Goal: Information Seeking & Learning: Learn about a topic

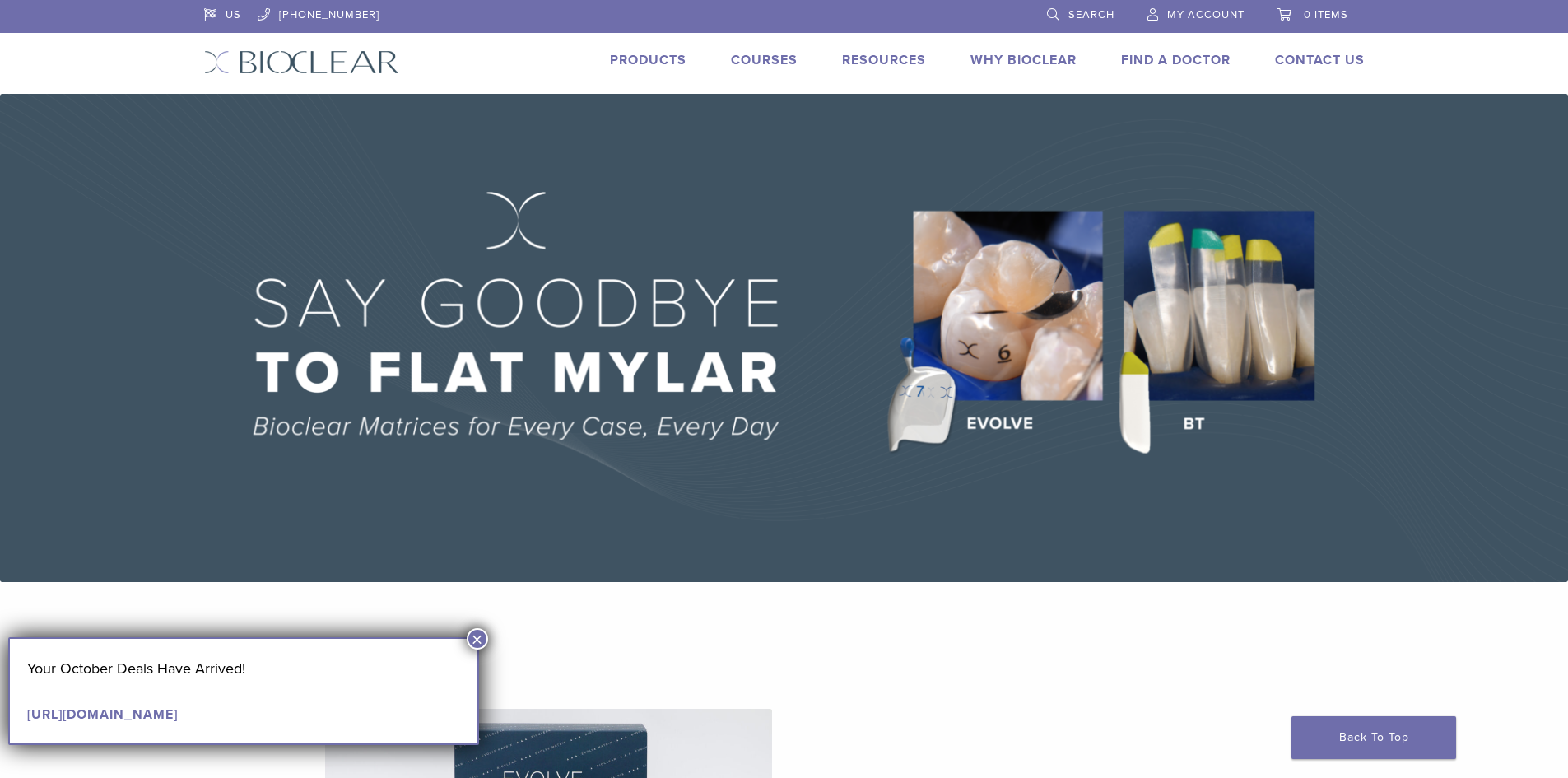
click at [1051, 52] on link "Why Bioclear" at bounding box center [1023, 60] width 106 height 17
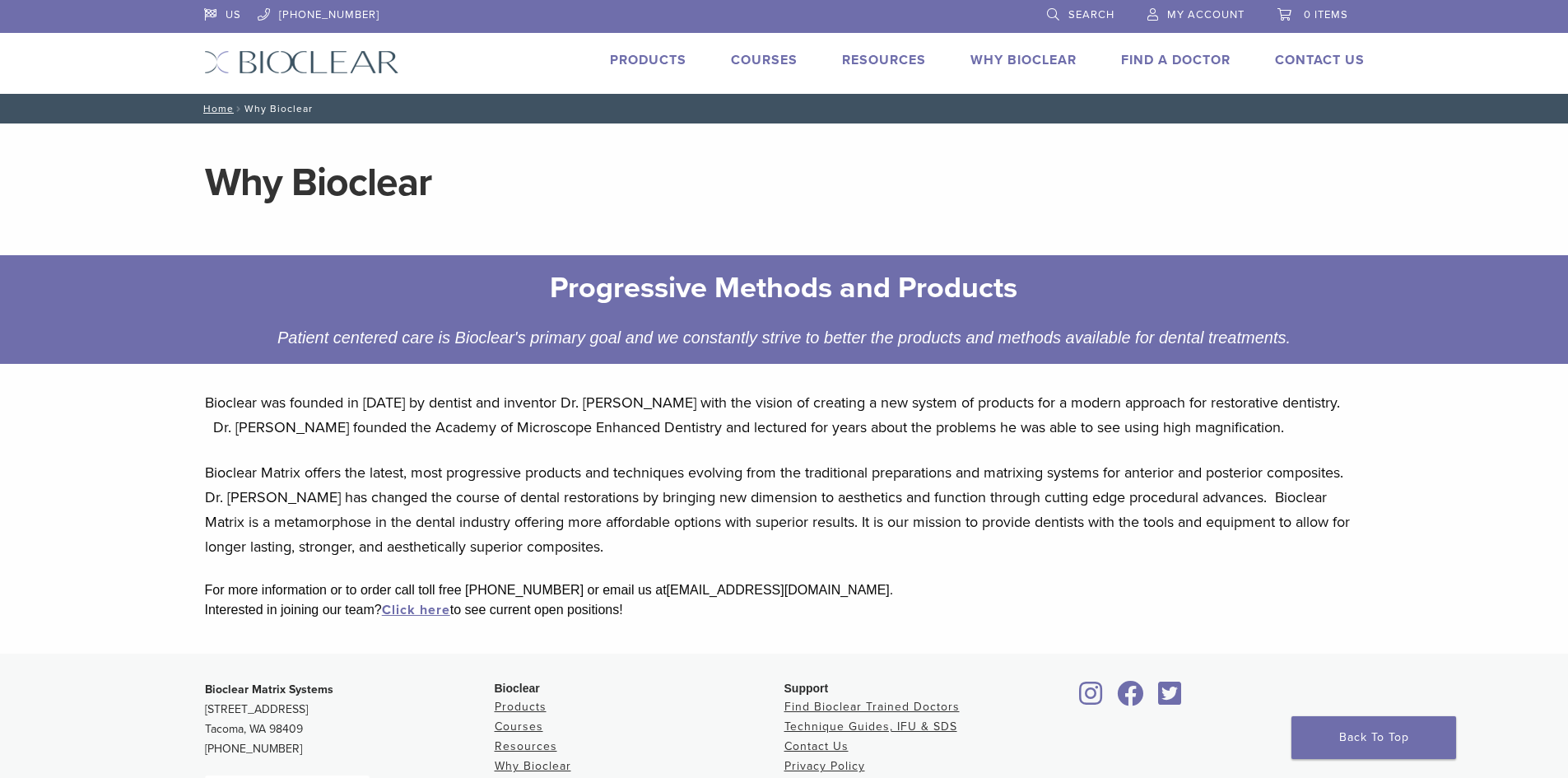
click at [843, 48] on div "US 1.855.712.5327 Search My Account 0 items Cart No products in the cart. Back …" at bounding box center [784, 47] width 1185 height 93
click at [771, 55] on link "Courses" at bounding box center [764, 60] width 67 height 17
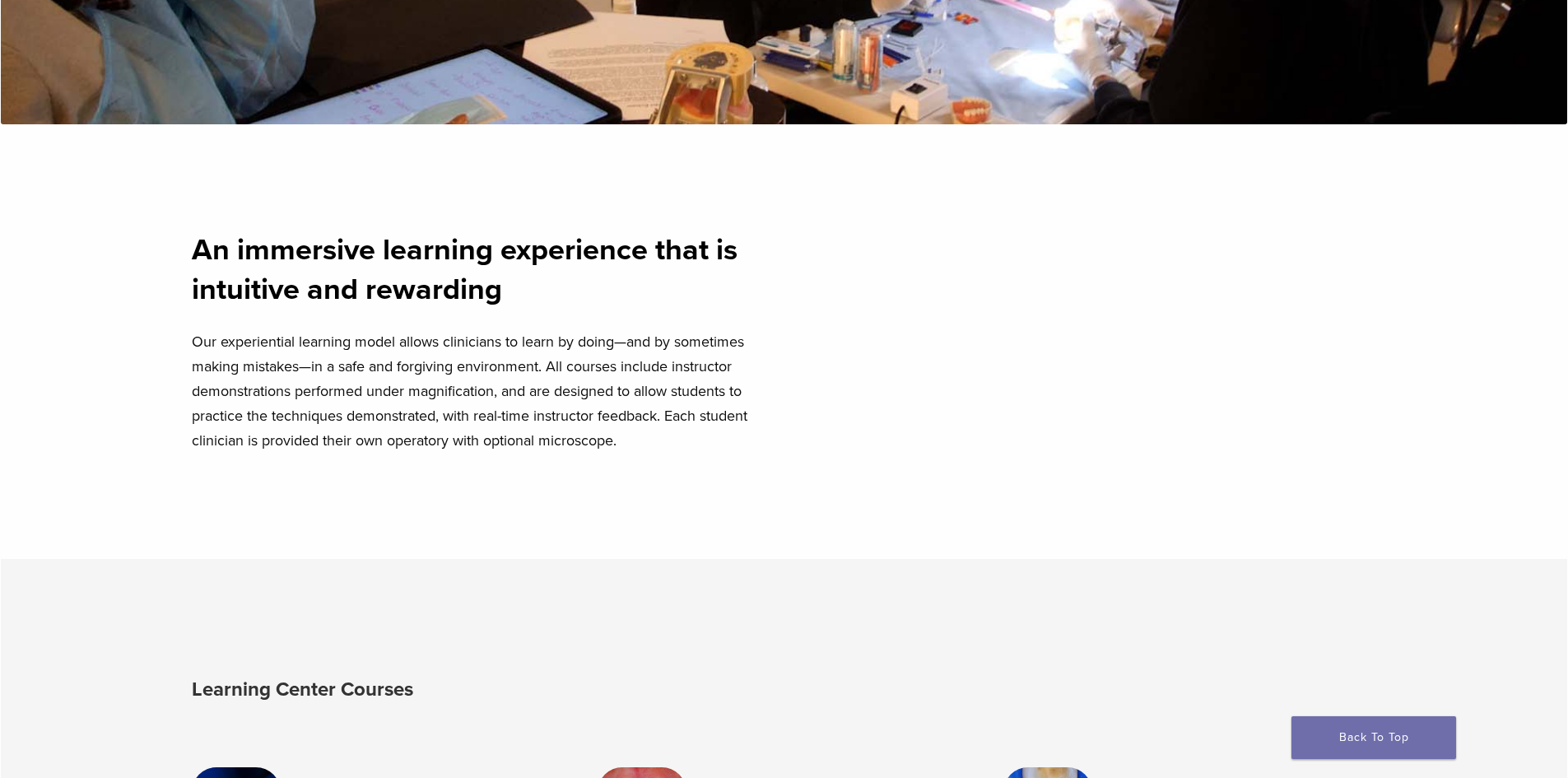
scroll to position [619, 0]
